Goal: Book appointment/travel/reservation

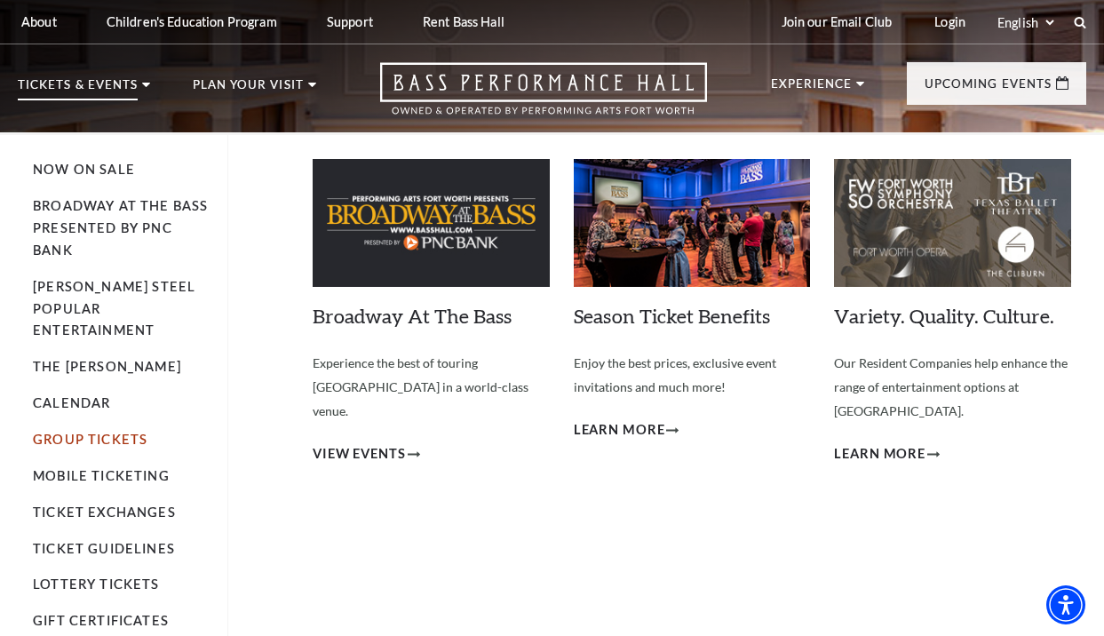
click at [68, 432] on link "Group Tickets" at bounding box center [90, 439] width 115 height 15
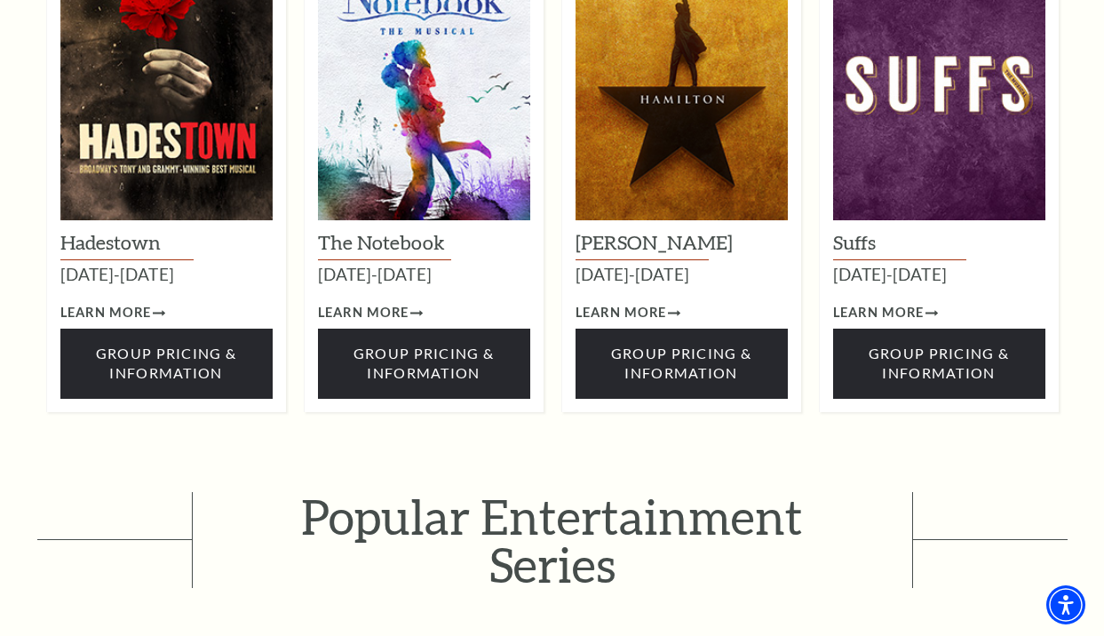
scroll to position [2488, 0]
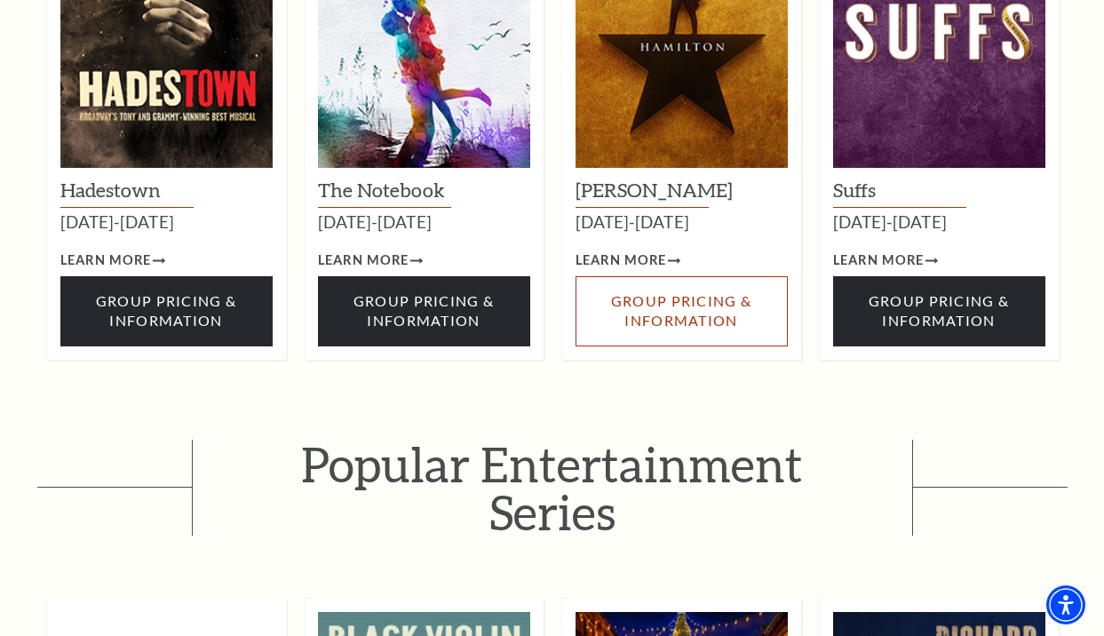
click at [629, 292] on span "Group Pricing & Information" at bounding box center [681, 310] width 140 height 36
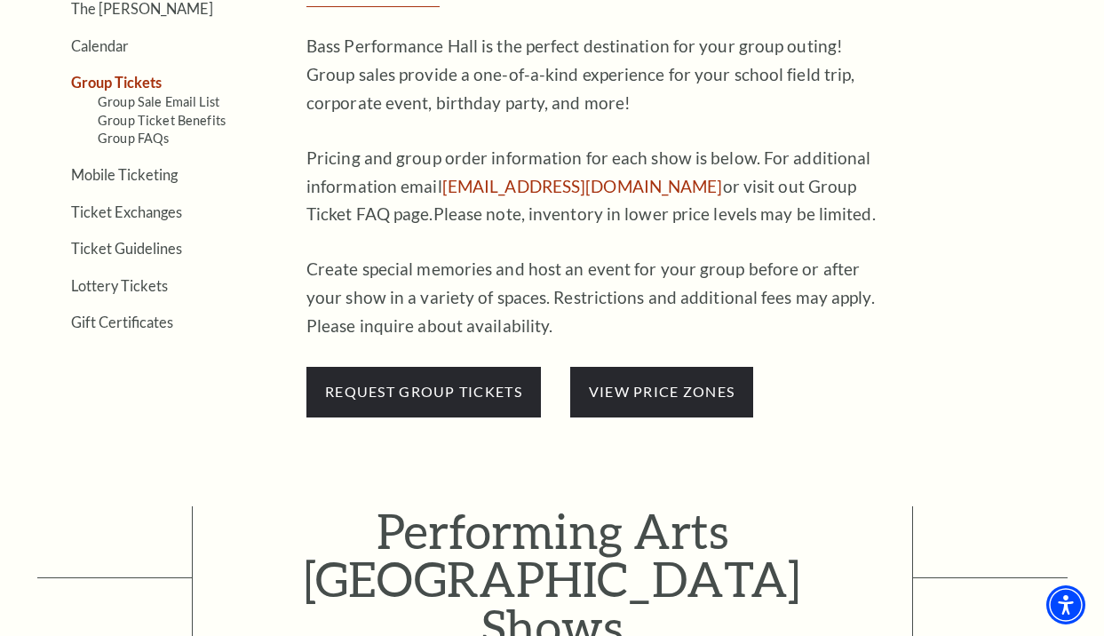
scroll to position [622, 0]
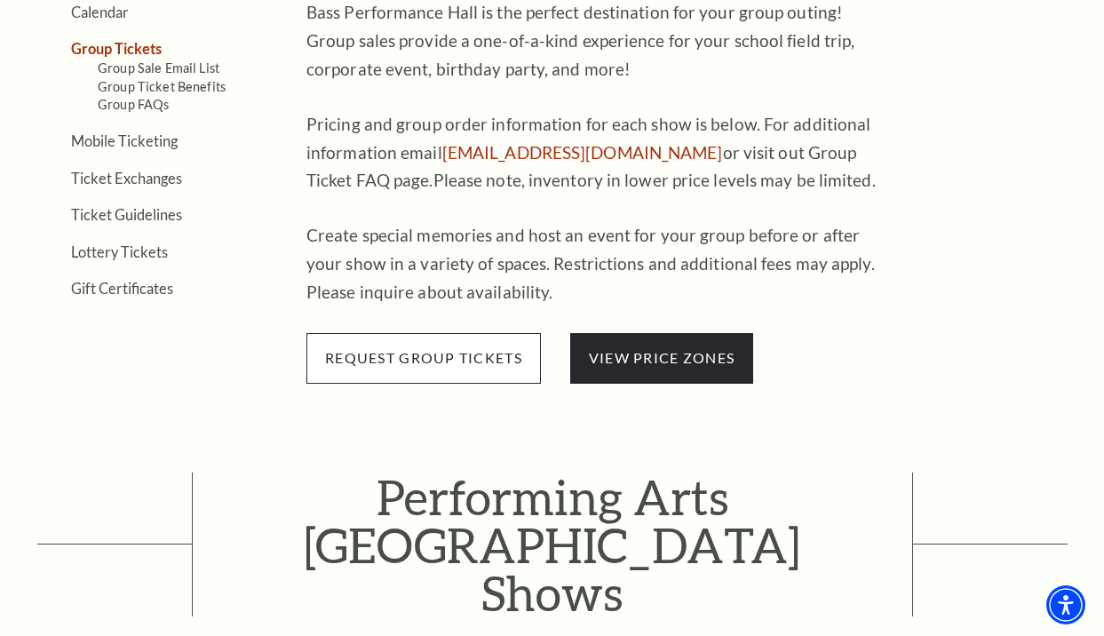
click at [441, 352] on span "request group tickets" at bounding box center [424, 358] width 235 height 50
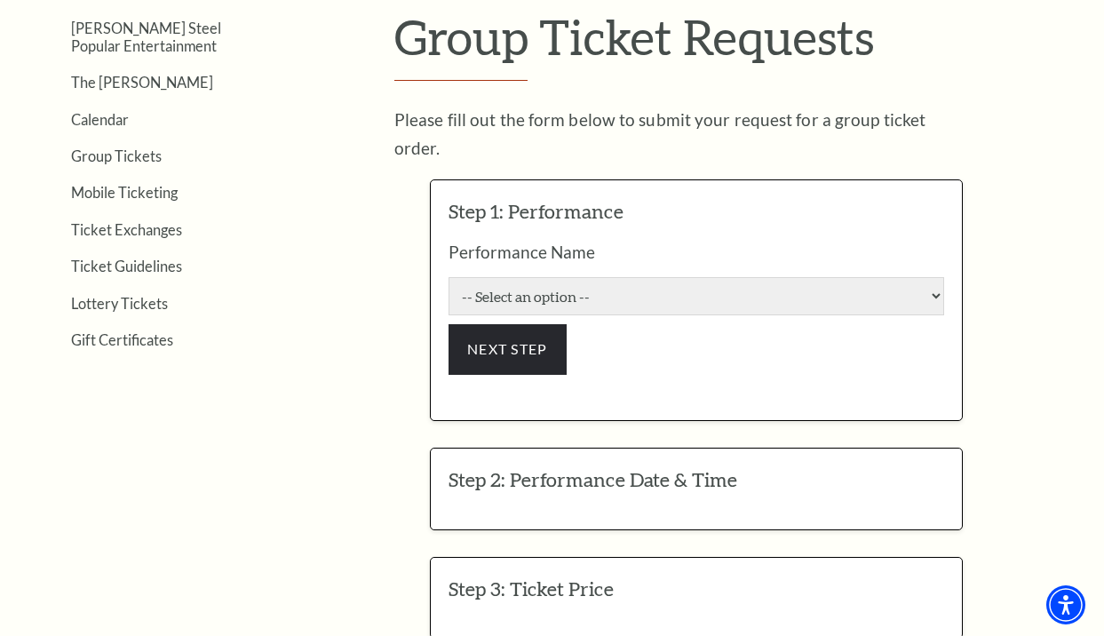
scroll to position [533, 0]
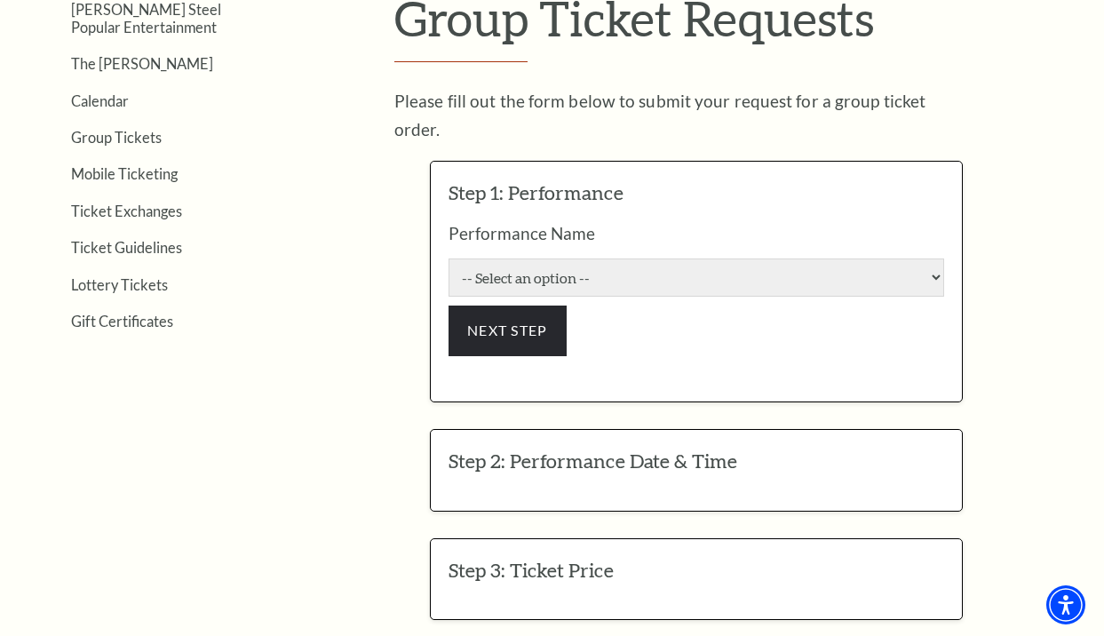
click at [1039, 223] on form "We're sorry but we encountered an errror while processing your request. Step 1:…" at bounding box center [697, 534] width 780 height 781
click at [1005, 230] on form "We're sorry but we encountered an errror while processing your request. Step 1:…" at bounding box center [697, 534] width 780 height 781
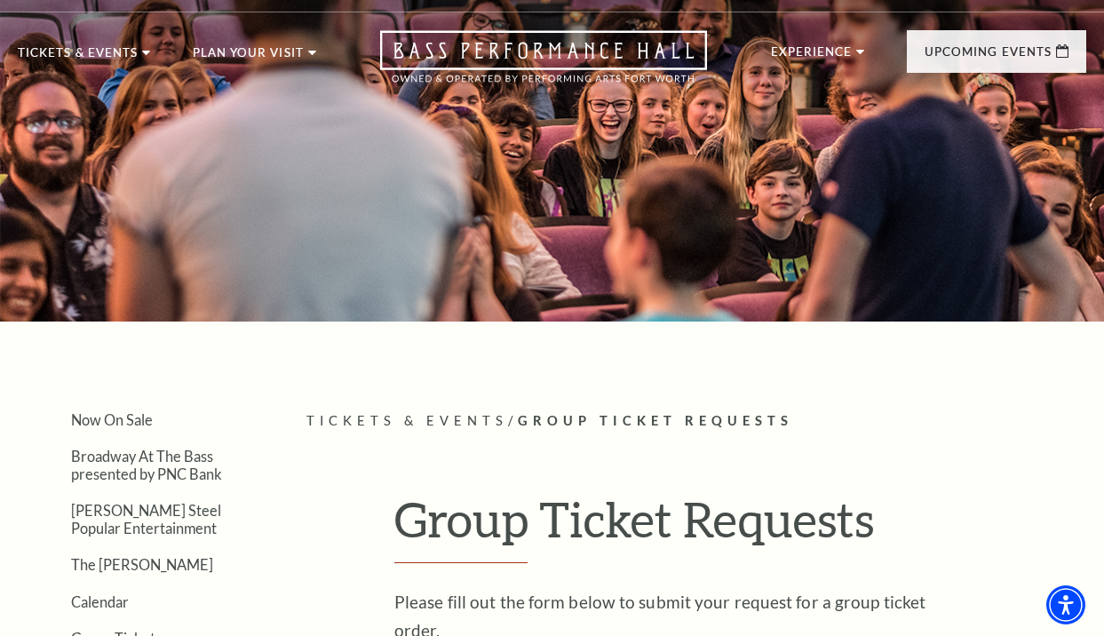
scroll to position [0, 0]
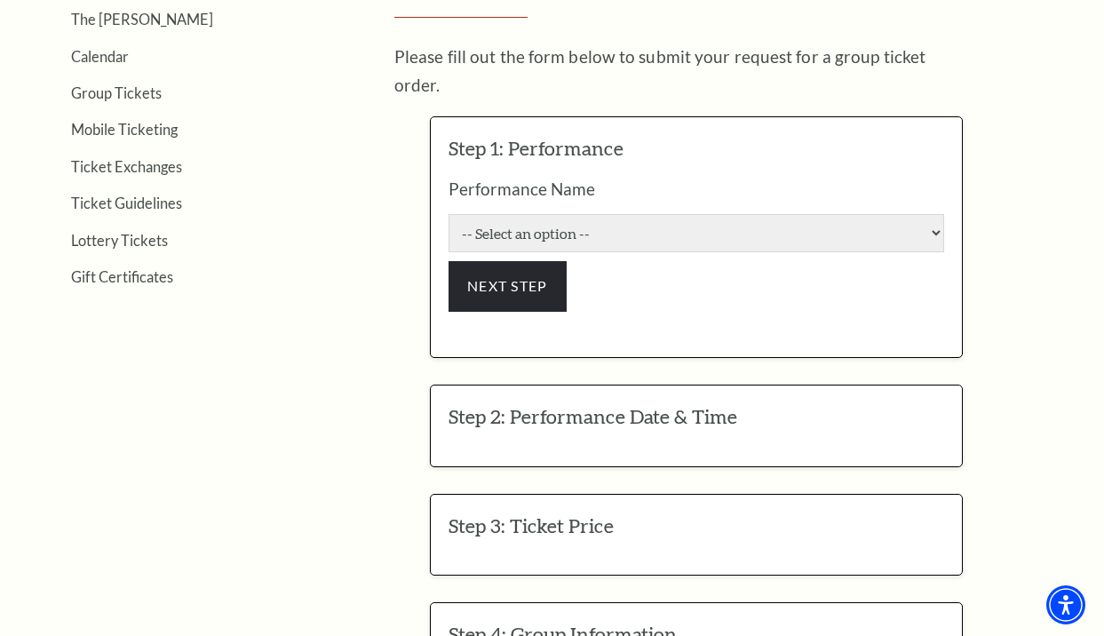
scroll to position [536, 0]
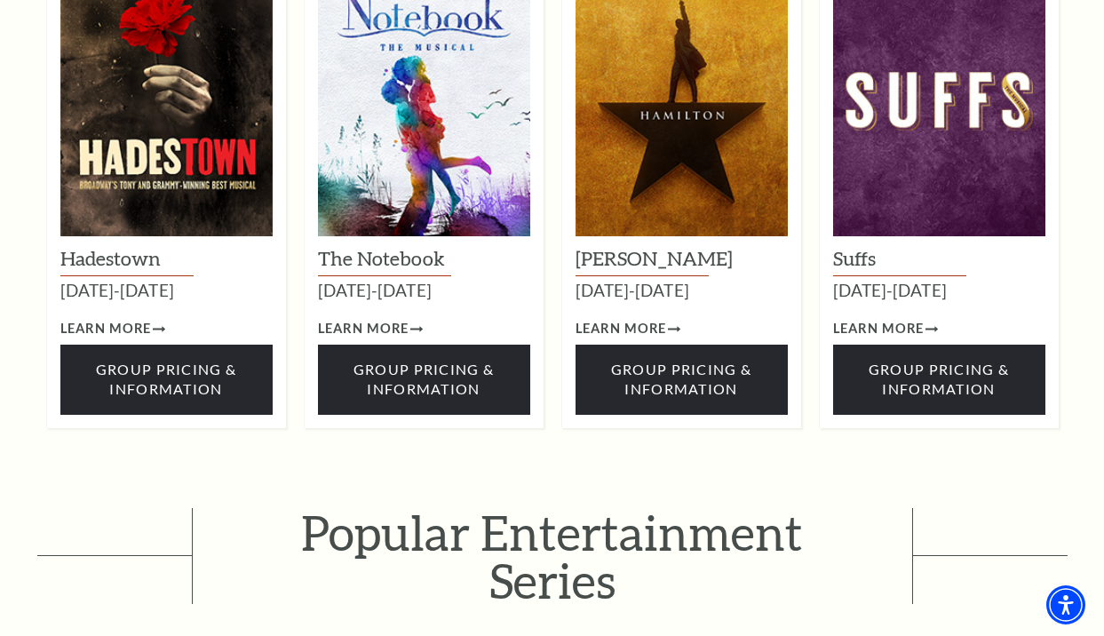
scroll to position [2576, 0]
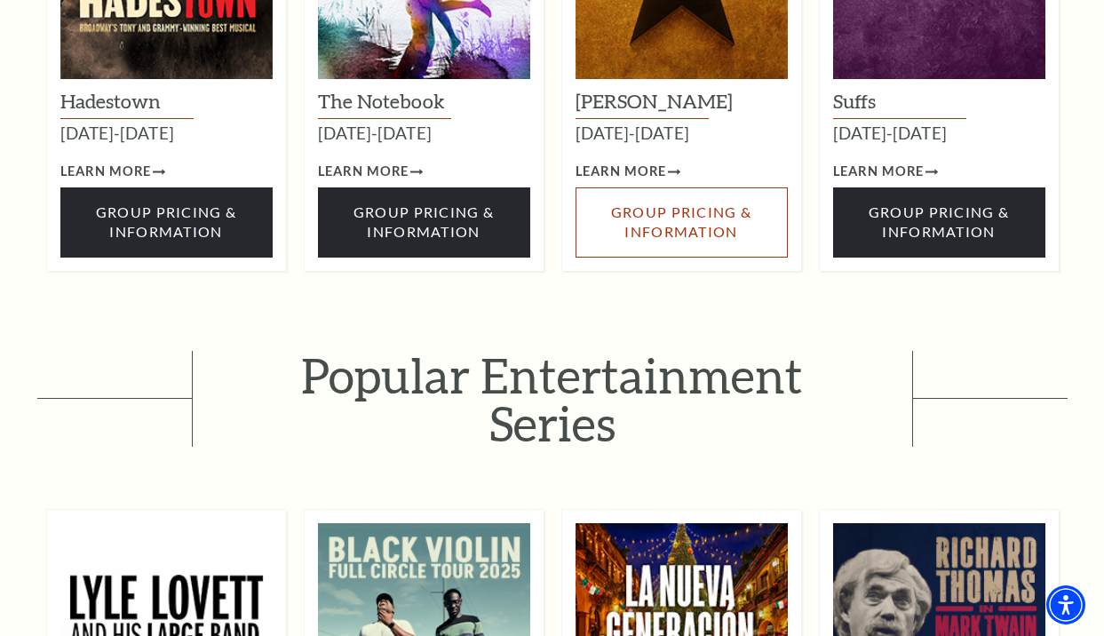
click at [643, 203] on span "Group Pricing & Information" at bounding box center [681, 221] width 140 height 36
